Goal: Task Accomplishment & Management: Complete application form

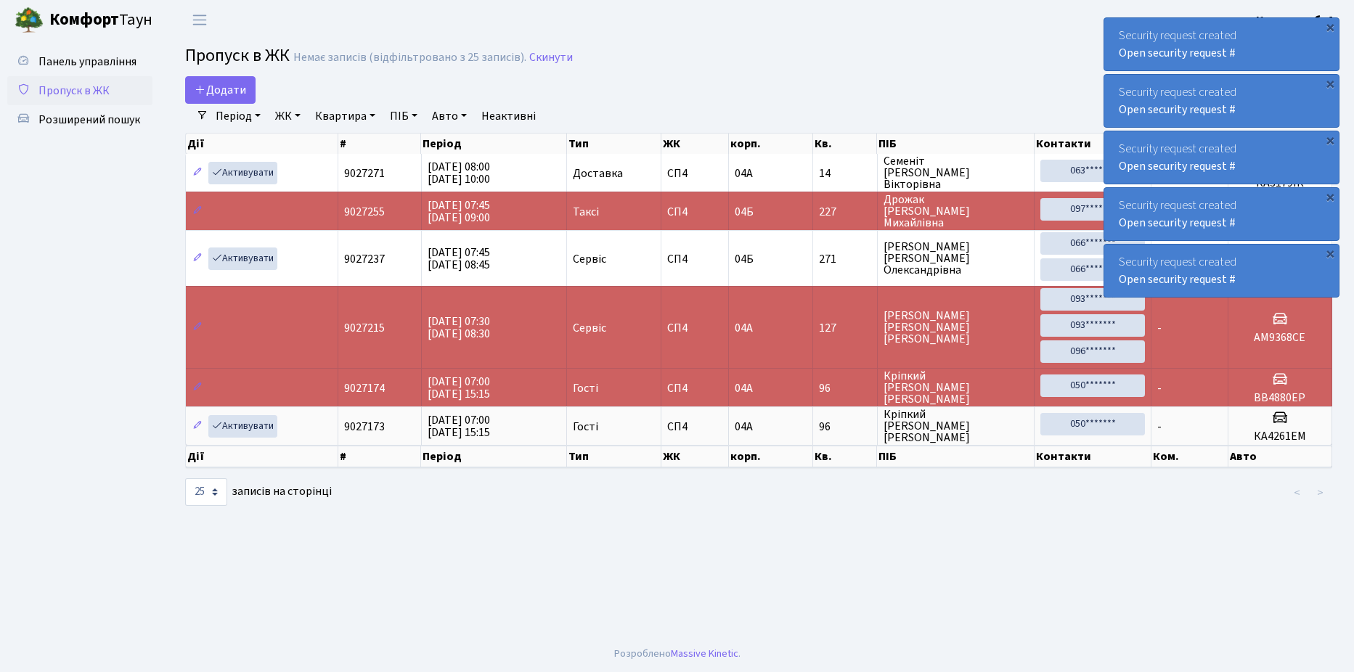
select select "25"
click at [230, 86] on span "Додати" at bounding box center [221, 90] width 52 height 16
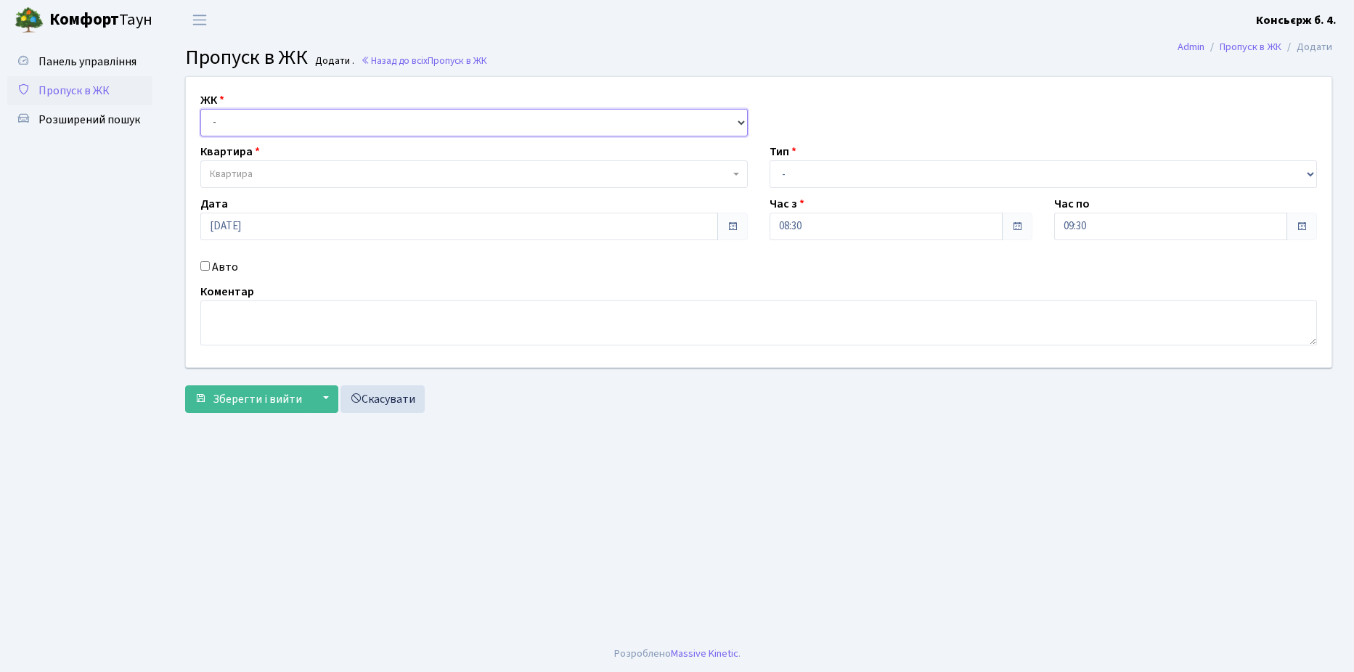
click at [246, 124] on select "- [STREET_ADDRESS]" at bounding box center [474, 123] width 548 height 28
select select "325"
click at [200, 109] on select "- [STREET_ADDRESS]" at bounding box center [474, 123] width 548 height 28
select select
click at [263, 178] on span "Квартира" at bounding box center [470, 174] width 520 height 15
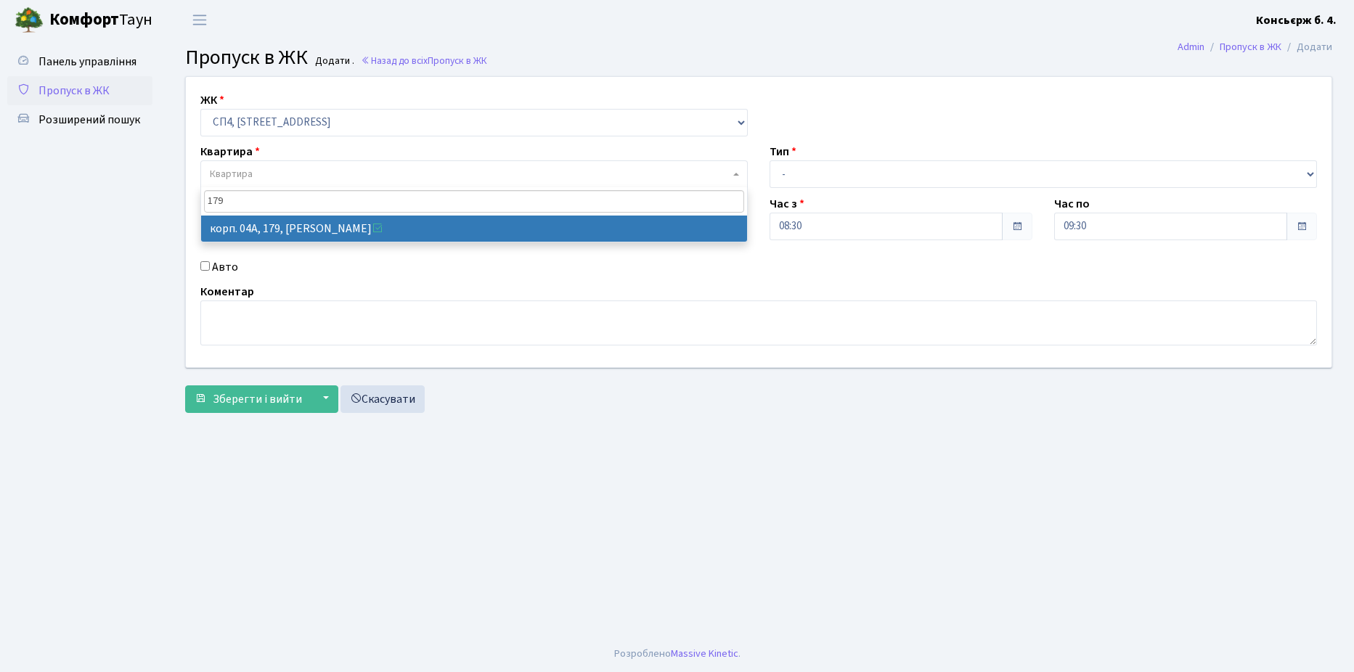
type input "179"
select select "21207"
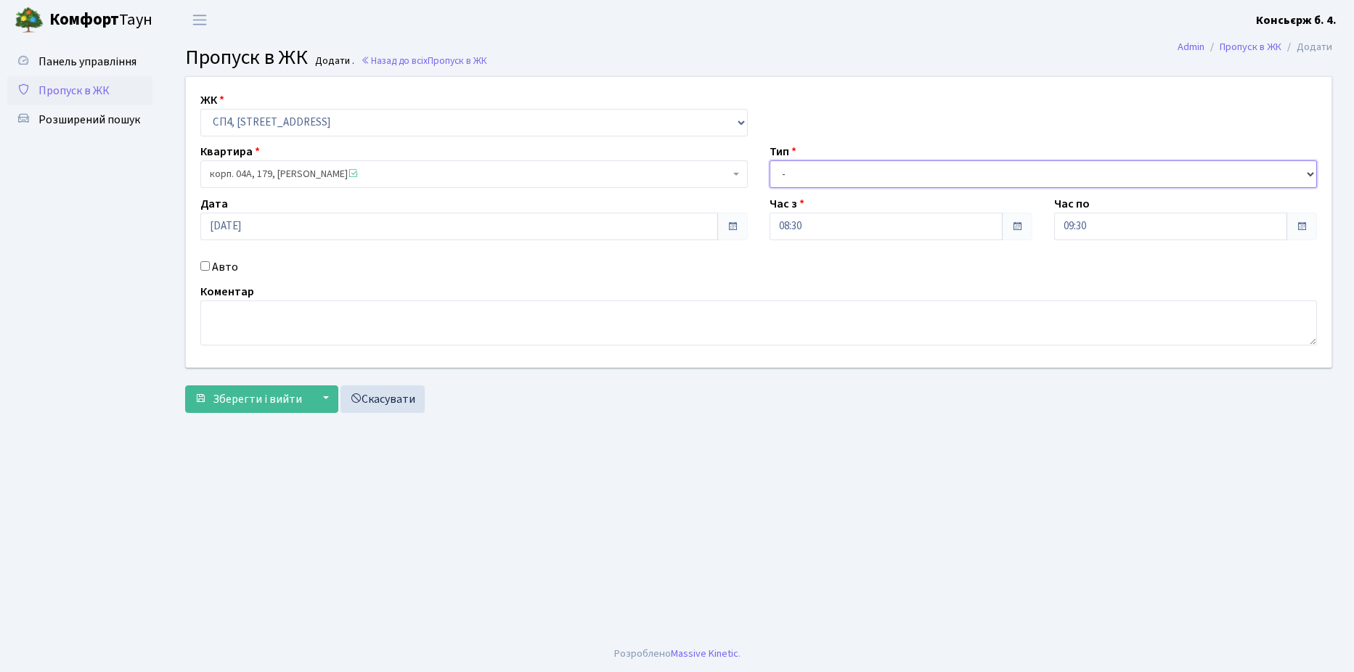
click at [810, 180] on select "- Доставка Таксі Гості Сервіс" at bounding box center [1044, 174] width 548 height 28
select select "1"
click at [770, 160] on select "- Доставка Таксі Гості Сервіс" at bounding box center [1044, 174] width 548 height 28
click at [203, 267] on input "Авто" at bounding box center [204, 265] width 9 height 9
checkbox input "true"
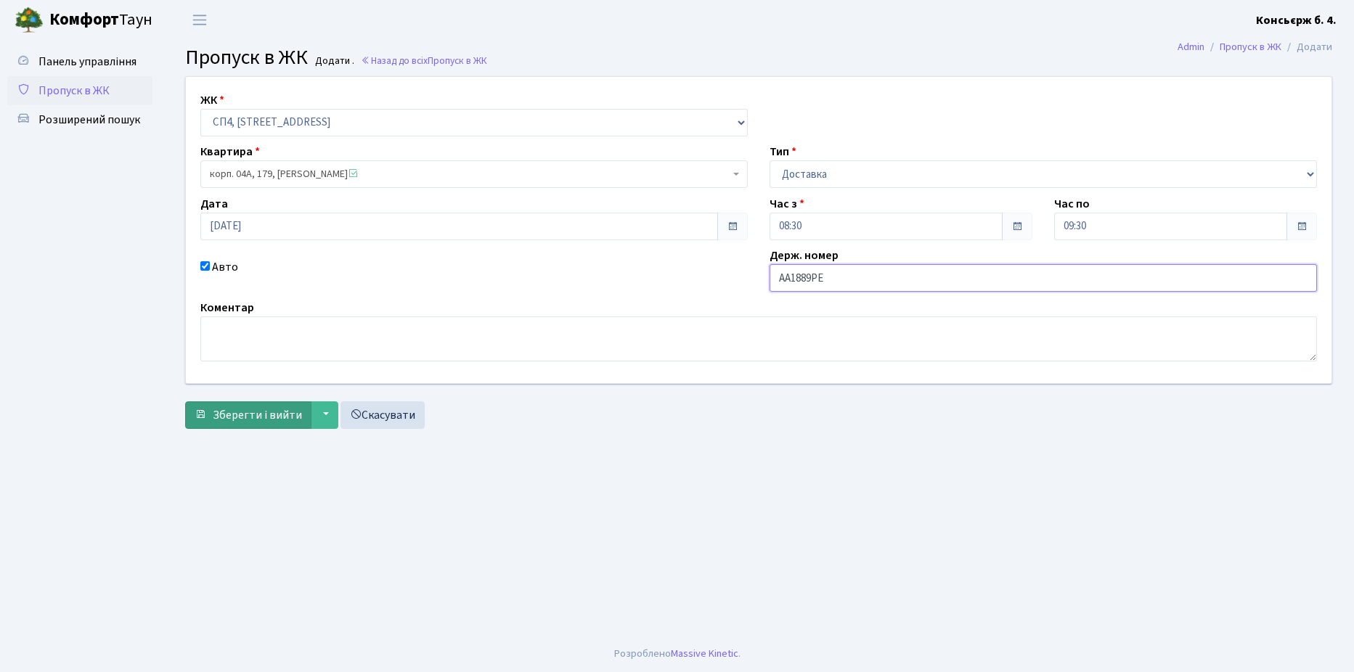
type input "AA1889PE"
click at [271, 415] on span "Зберегти і вийти" at bounding box center [257, 415] width 89 height 16
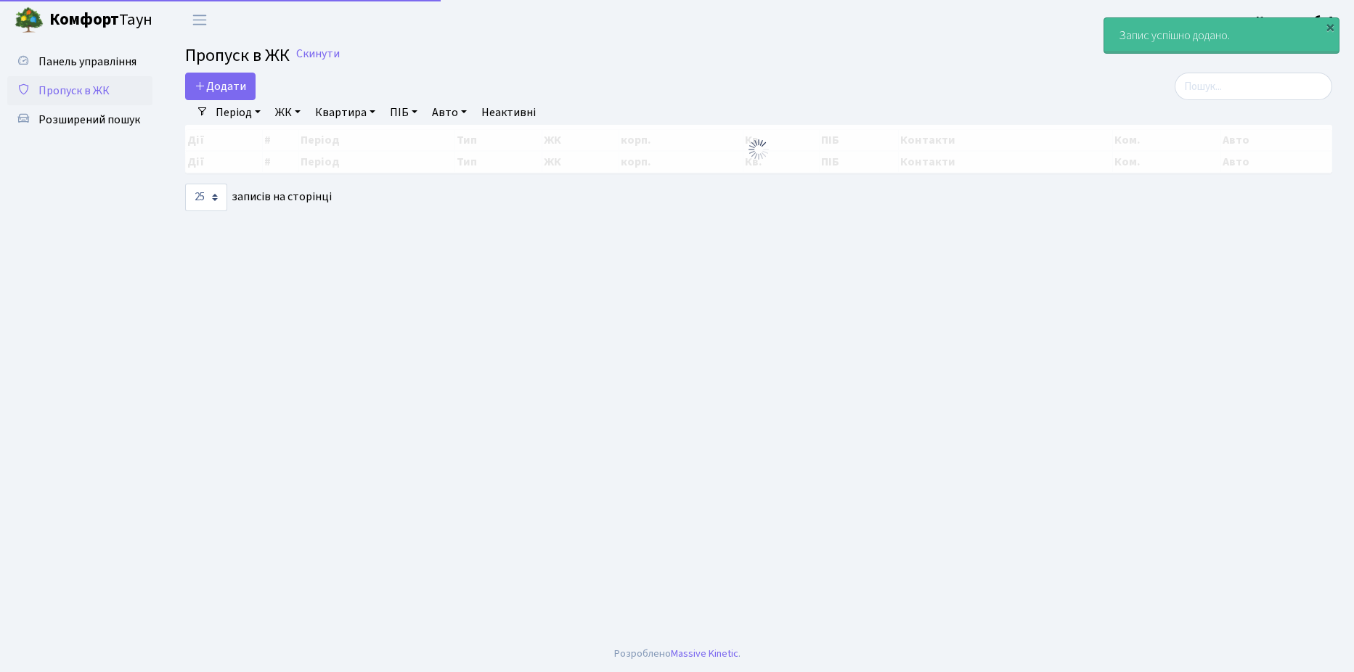
select select "25"
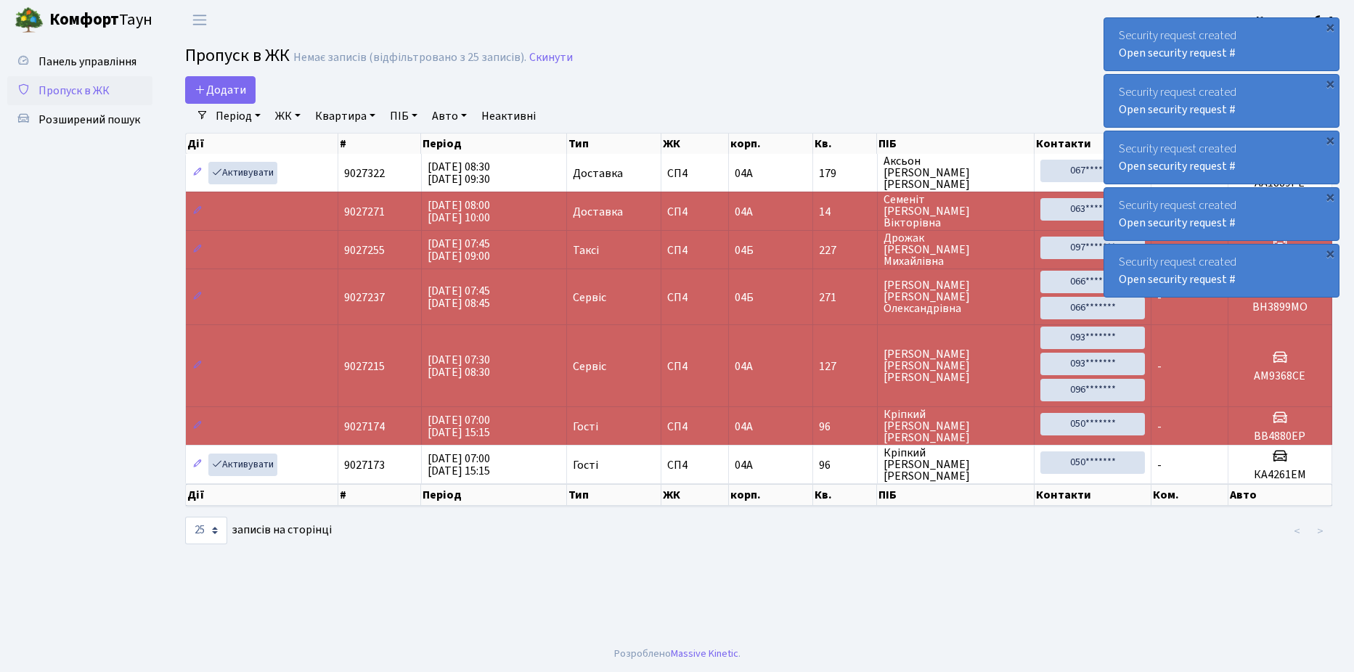
click at [104, 99] on link "Пропуск в ЖК" at bounding box center [79, 90] width 145 height 29
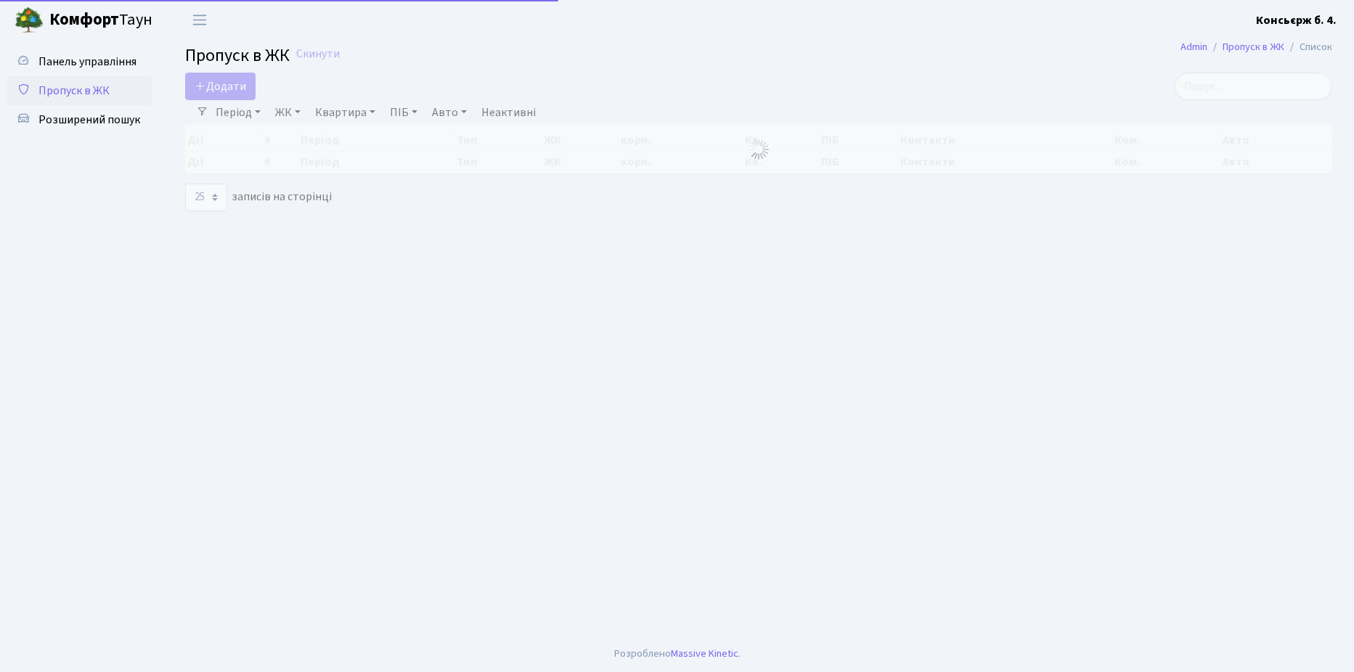
select select "25"
